Goal: Check status: Check status

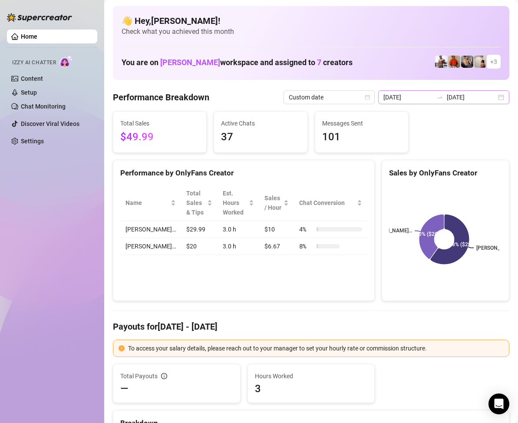
click at [492, 97] on div "2025-08-21 2025-08-21" at bounding box center [443, 97] width 131 height 14
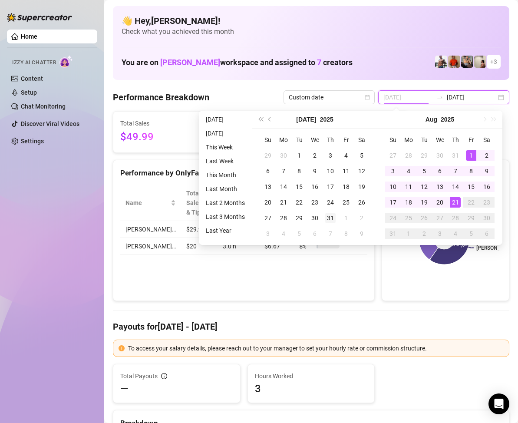
type input "2025-07-31"
click at [332, 219] on div "31" at bounding box center [330, 218] width 10 height 10
type input "[DATE]"
click at [459, 203] on div "21" at bounding box center [455, 202] width 10 height 10
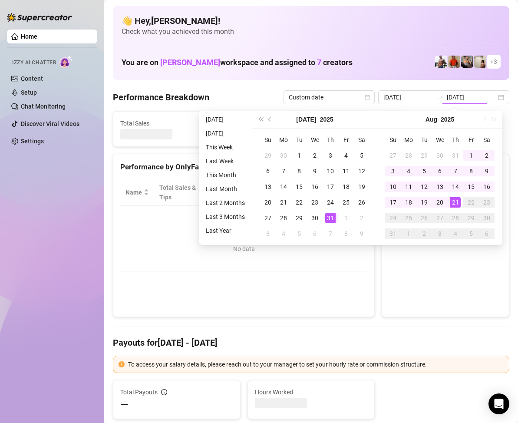
type input "2025-07-31"
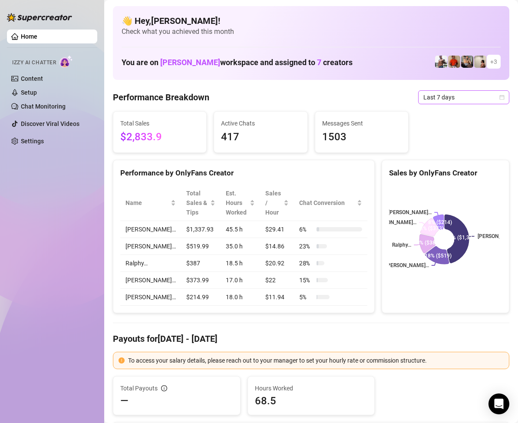
click at [493, 100] on span "Last 7 days" at bounding box center [463, 97] width 81 height 13
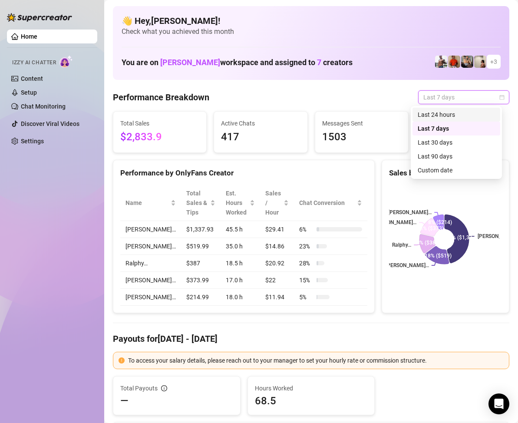
click at [445, 169] on div "Custom date" at bounding box center [455, 170] width 77 height 10
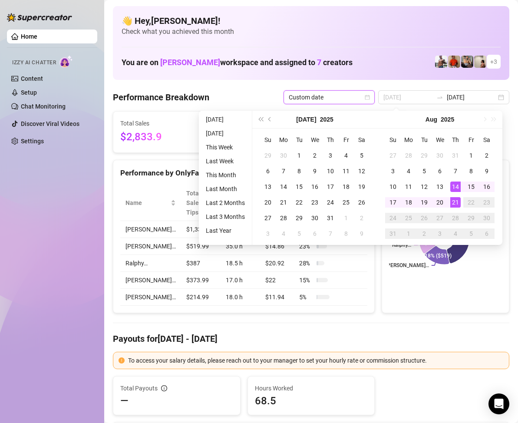
type input "[DATE]"
click at [456, 202] on div "21" at bounding box center [455, 202] width 10 height 10
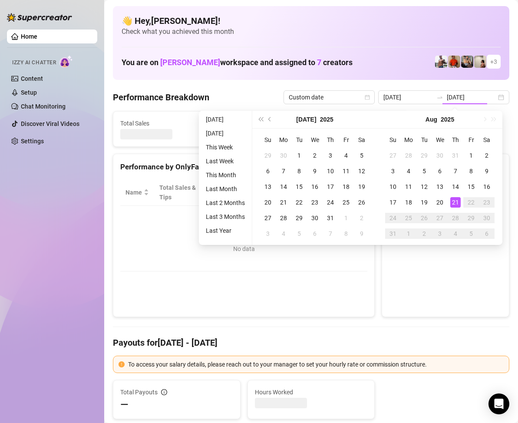
type input "[DATE]"
